Goal: Transaction & Acquisition: Purchase product/service

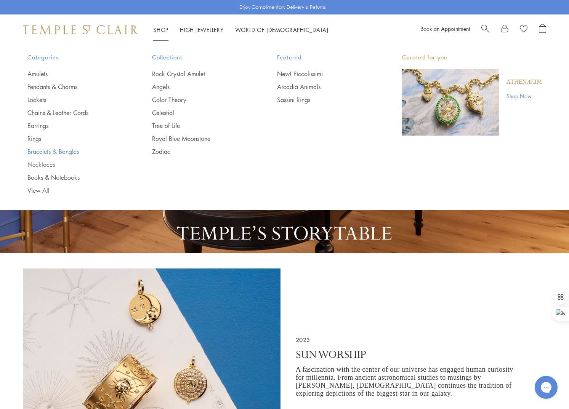
click at [47, 153] on link "Bracelets & Bangles" at bounding box center [74, 151] width 94 height 8
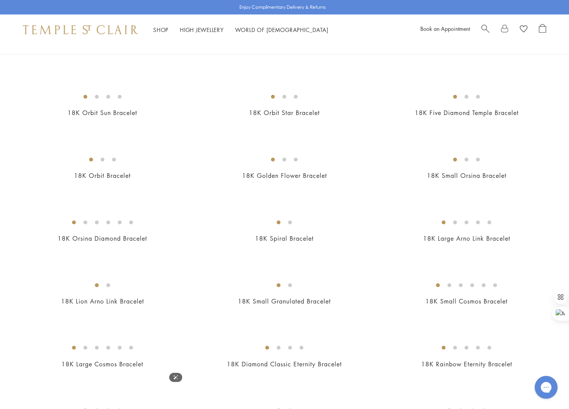
scroll to position [190, 0]
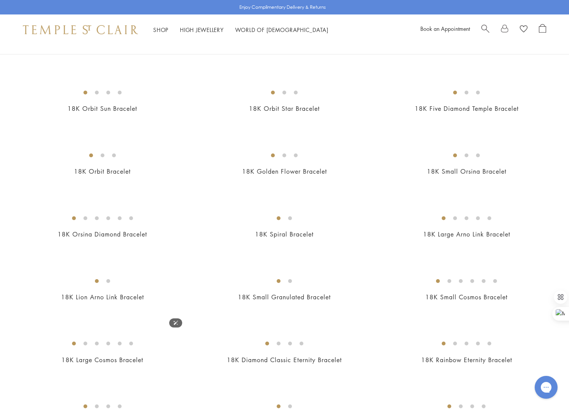
click at [0, 0] on img at bounding box center [0, 0] width 0 height 0
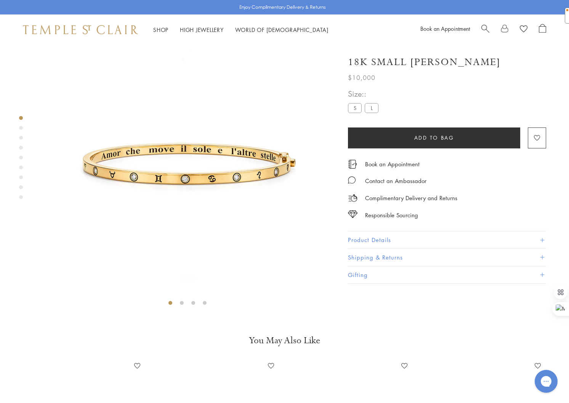
click at [378, 105] on label "L" at bounding box center [371, 108] width 14 height 10
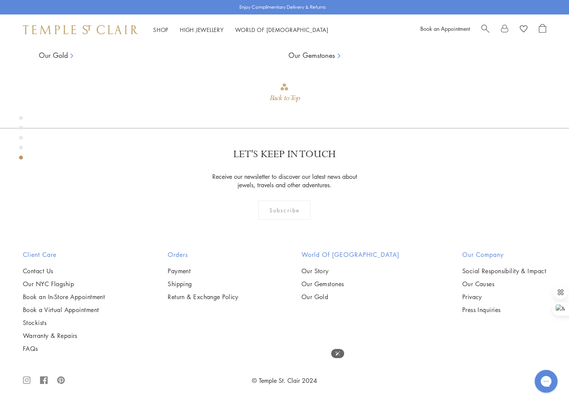
scroll to position [1111, 0]
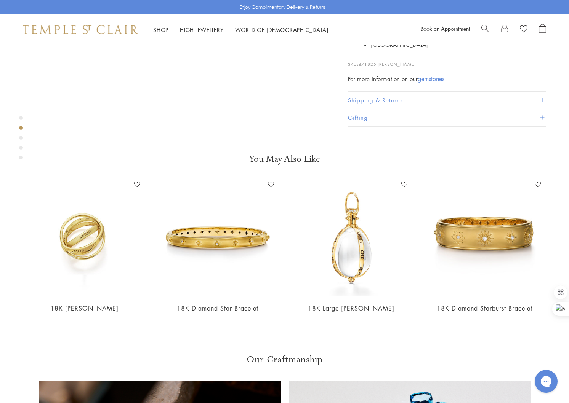
scroll to position [360, 0]
